Goal: Navigation & Orientation: Find specific page/section

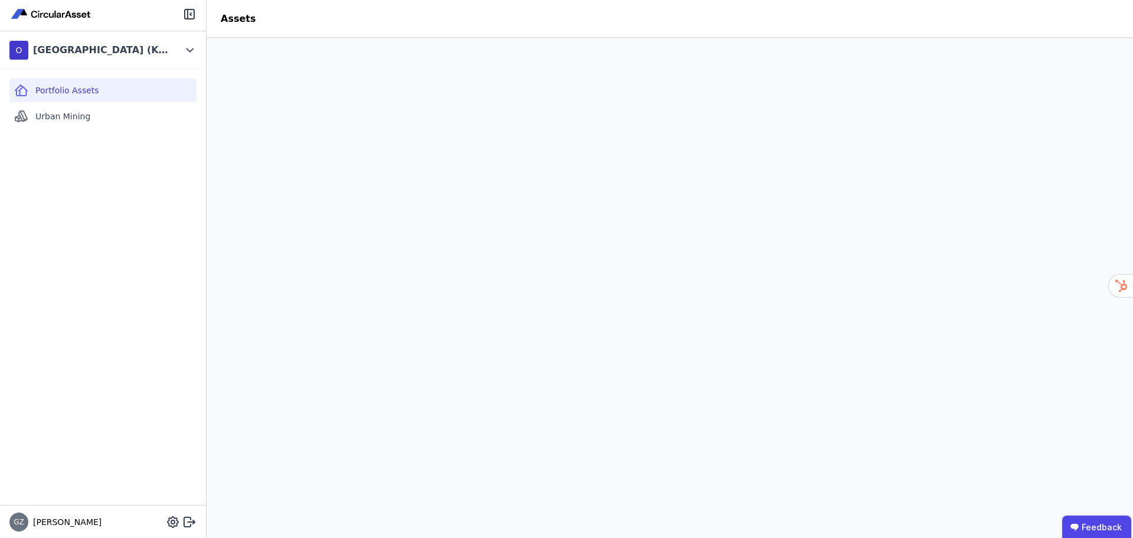
click at [63, 91] on span "Portfolio Assets" at bounding box center [67, 90] width 64 height 12
click at [193, 49] on icon at bounding box center [190, 49] width 6 height 3
click at [188, 45] on icon at bounding box center [190, 50] width 13 height 14
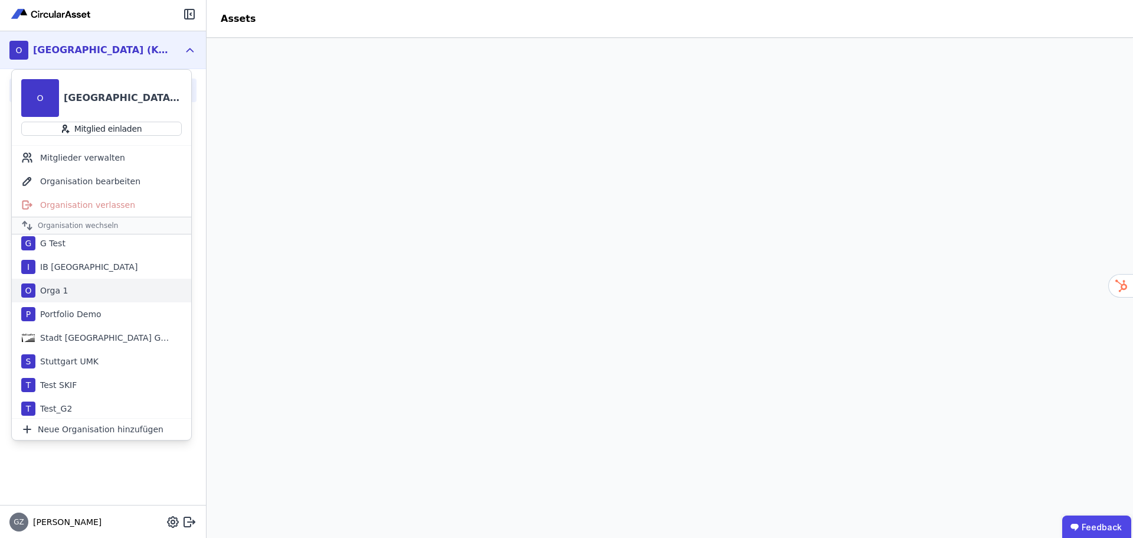
scroll to position [76, 0]
click at [85, 358] on div "Stuttgart UMK" at bounding box center [66, 359] width 63 height 12
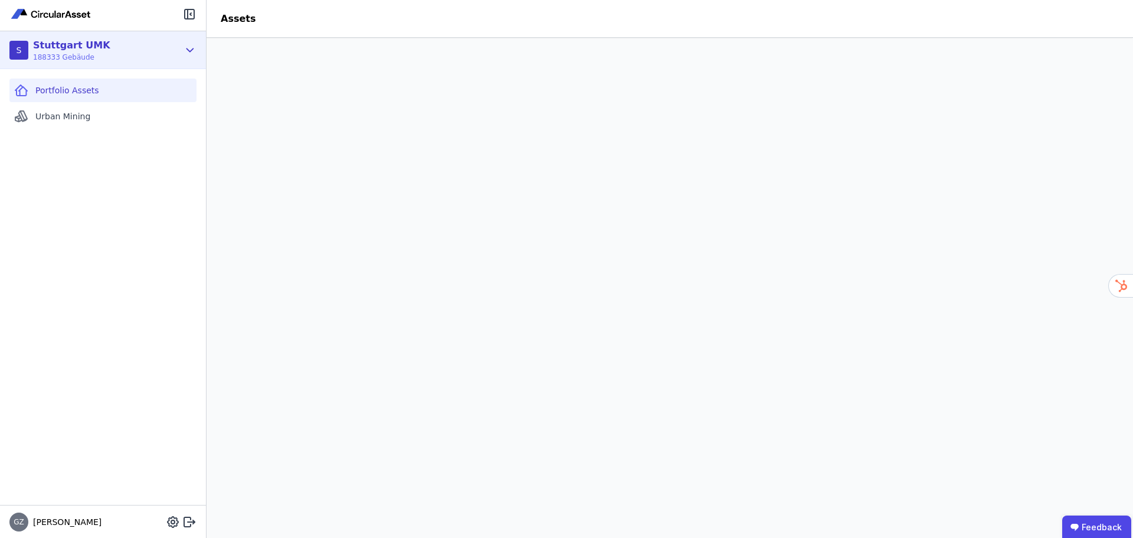
click at [199, 50] on div "S [GEOGRAPHIC_DATA] UMK 188333 Gebäude" at bounding box center [103, 50] width 206 height 38
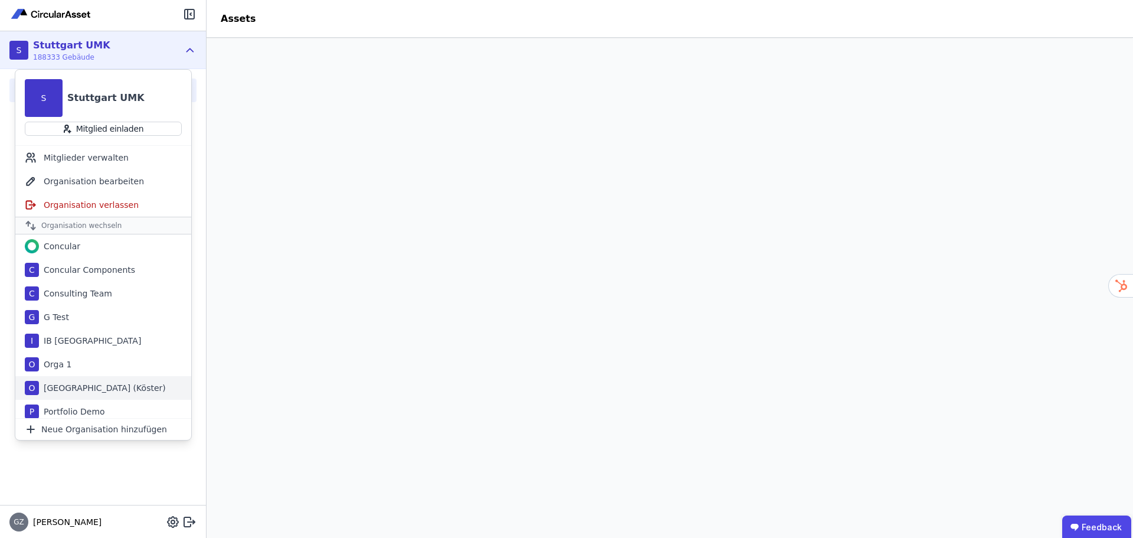
click at [93, 384] on div "[GEOGRAPHIC_DATA] (Köster)" at bounding box center [102, 388] width 127 height 12
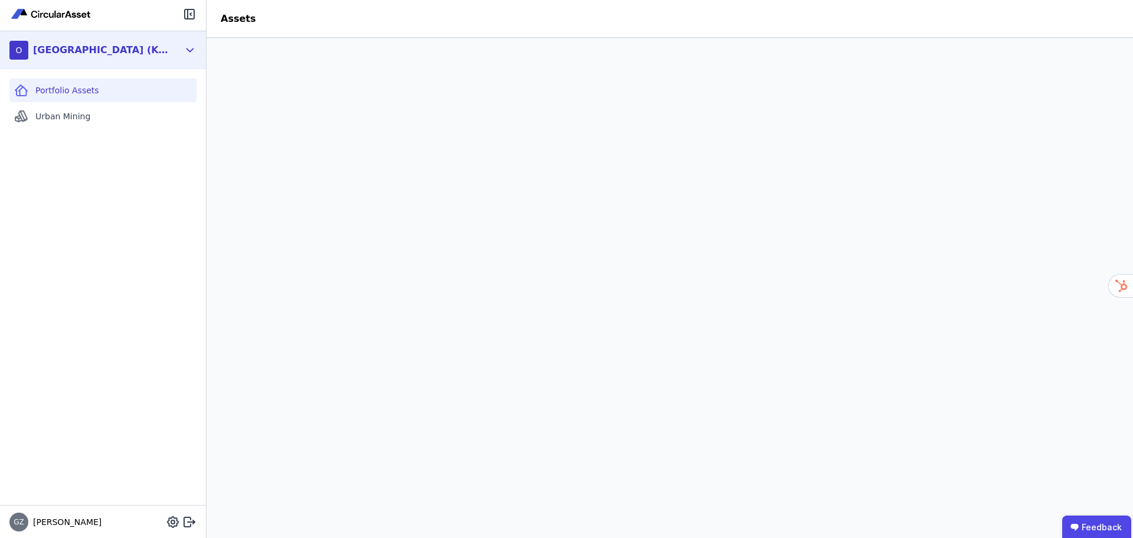
click at [188, 38] on div "O [GEOGRAPHIC_DATA] (Köster)" at bounding box center [103, 50] width 206 height 38
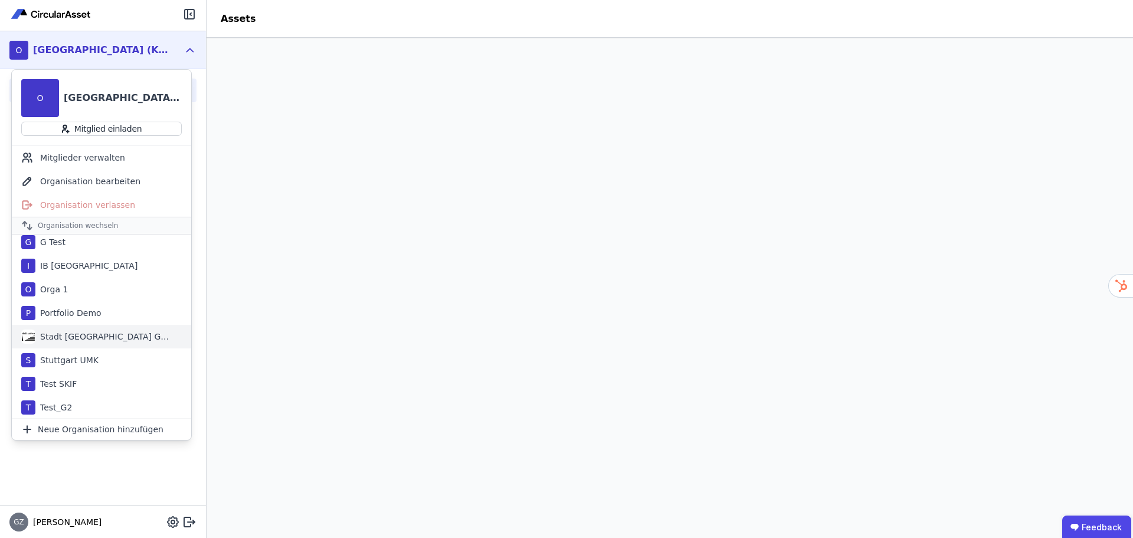
scroll to position [76, 0]
click at [68, 359] on div "Stuttgart UMK" at bounding box center [66, 359] width 63 height 12
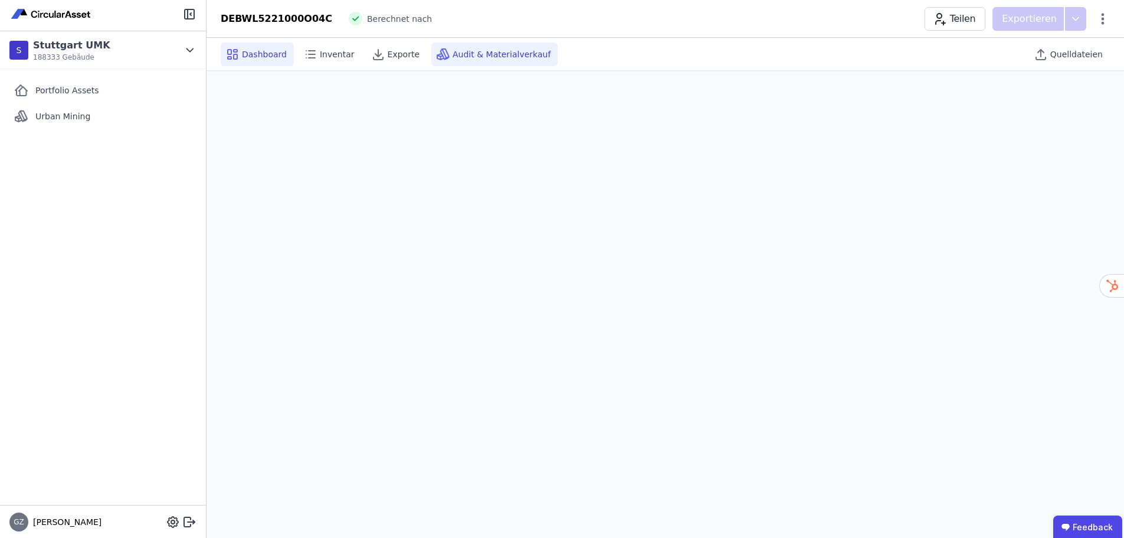
click at [458, 55] on span "Audit & Materialverkauf" at bounding box center [502, 54] width 98 height 12
click at [310, 51] on icon at bounding box center [310, 54] width 14 height 14
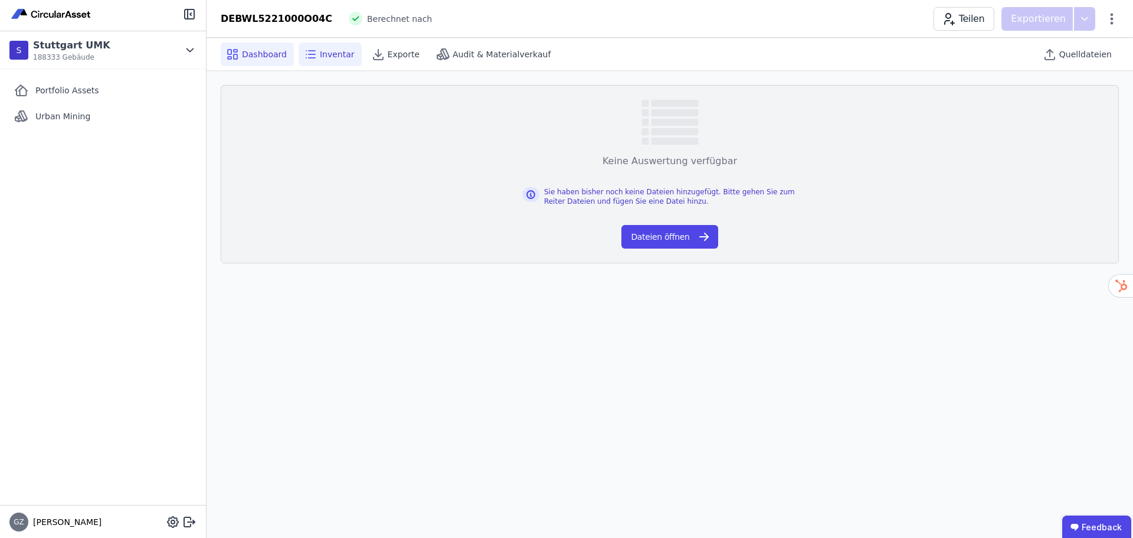
click at [254, 53] on span "Dashboard" at bounding box center [264, 54] width 45 height 12
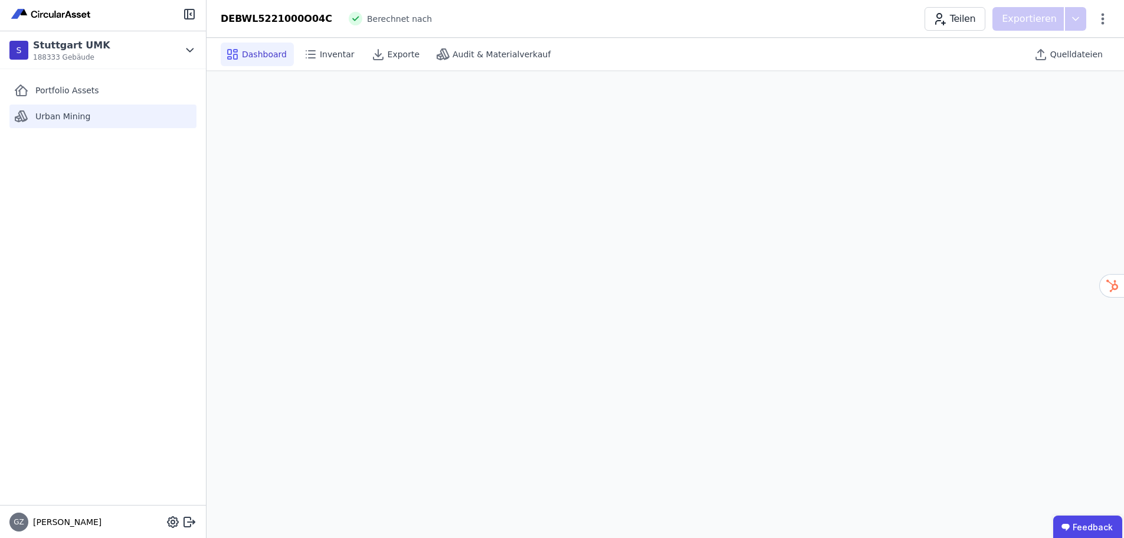
click at [62, 116] on span "Urban Mining" at bounding box center [62, 116] width 55 height 12
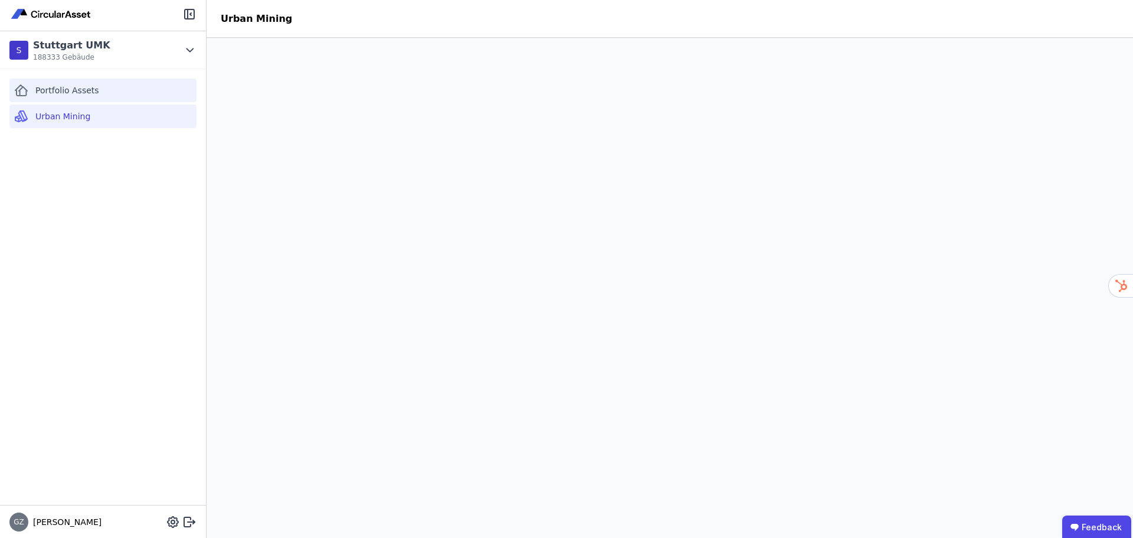
click at [70, 91] on span "Portfolio Assets" at bounding box center [67, 90] width 64 height 12
